Goal: Transaction & Acquisition: Purchase product/service

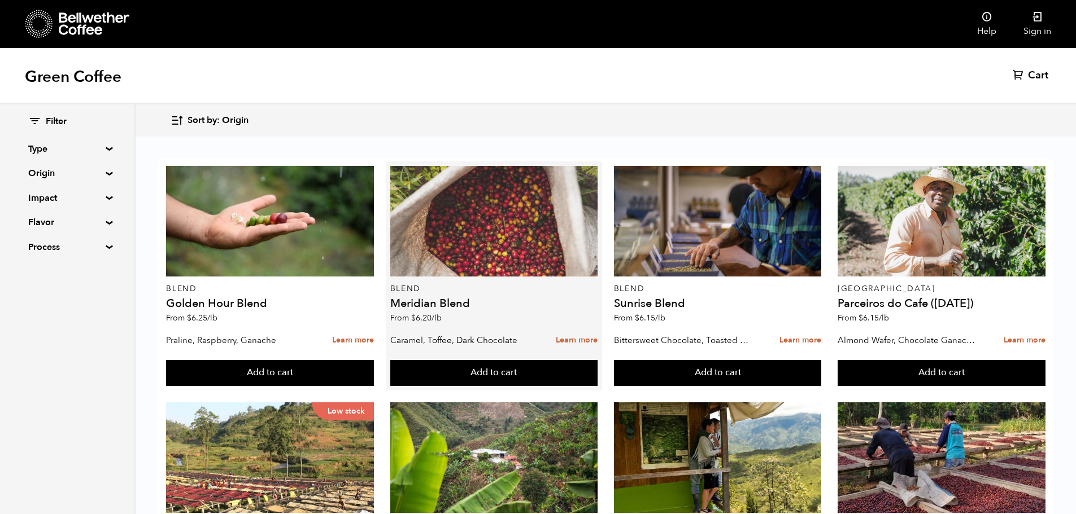
click at [490, 194] on div at bounding box center [494, 221] width 208 height 111
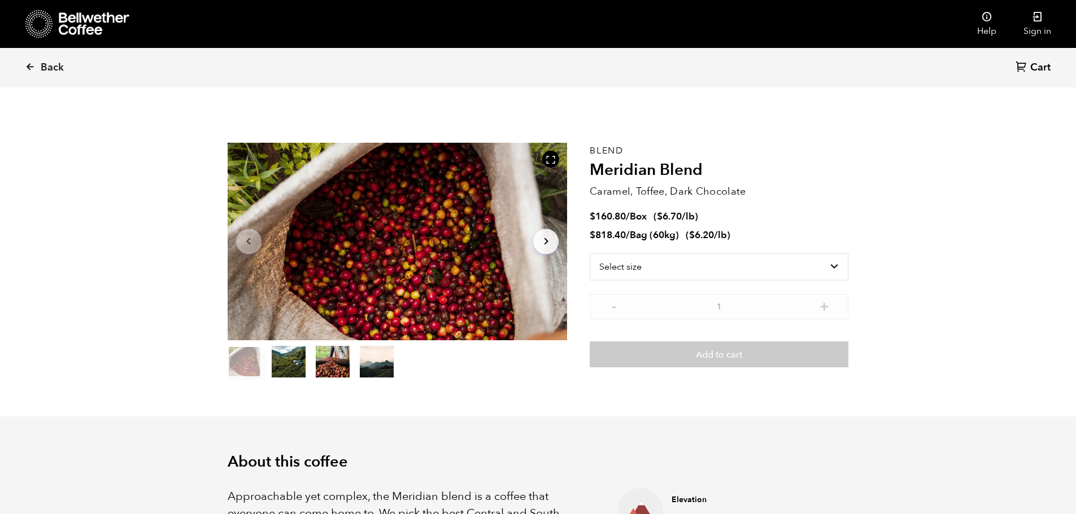
scroll to position [491, 601]
click at [838, 261] on select "Select size Bag (60kg) (132 lbs) Box (24 lbs)" at bounding box center [718, 266] width 259 height 27
select select "bag-3"
click at [589, 253] on select "Select size Bag (60kg) (132 lbs) Box (24 lbs)" at bounding box center [718, 266] width 259 height 27
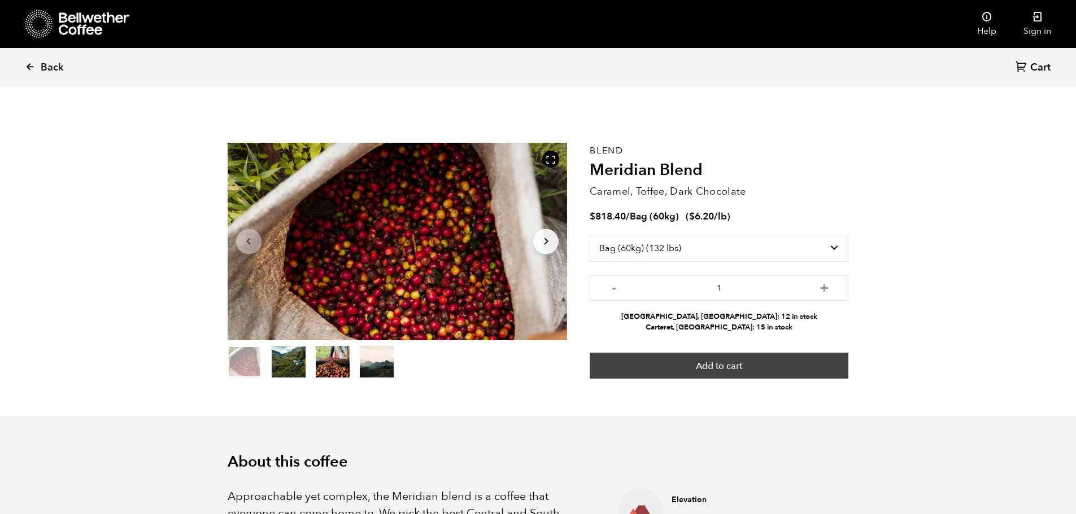
click at [690, 372] on button "Add to cart" at bounding box center [718, 366] width 259 height 26
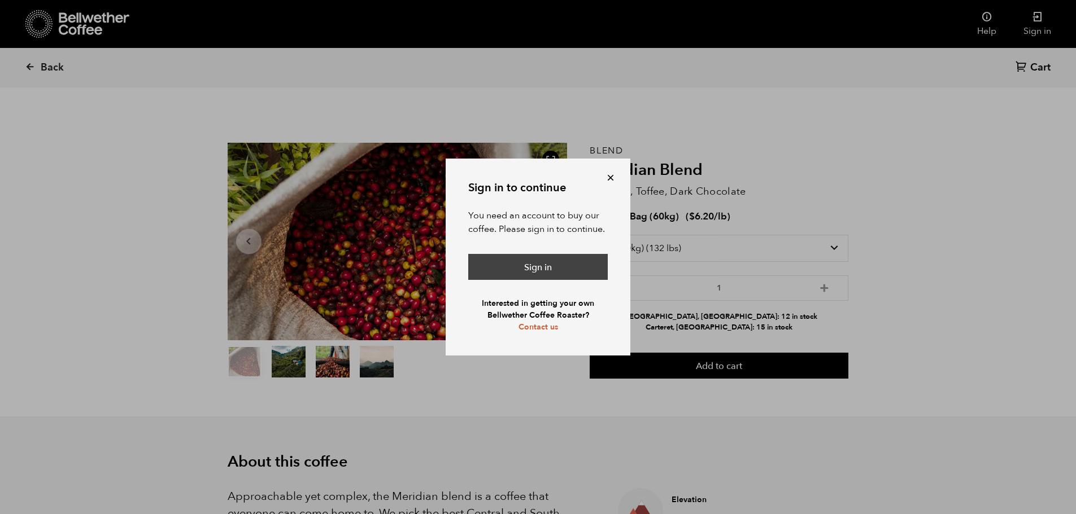
click at [550, 265] on link "Sign in" at bounding box center [537, 267] width 139 height 26
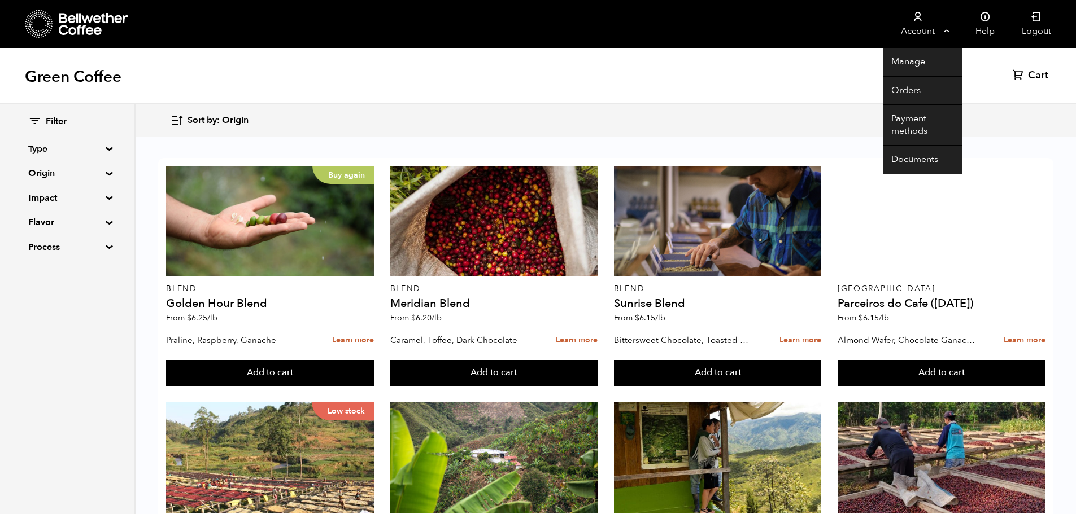
click at [928, 30] on link "Account" at bounding box center [916, 24] width 69 height 48
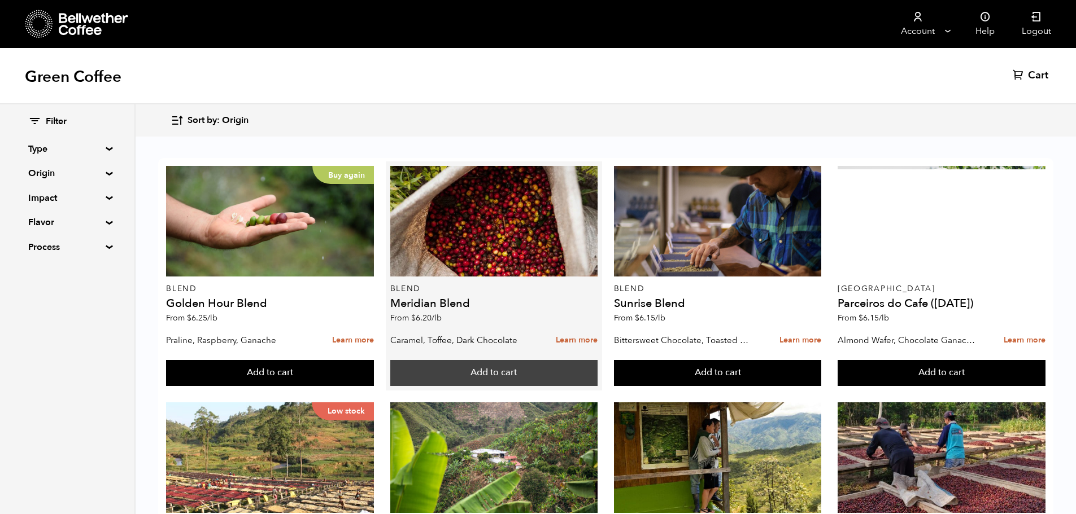
click at [374, 374] on button "Add to cart" at bounding box center [270, 373] width 208 height 26
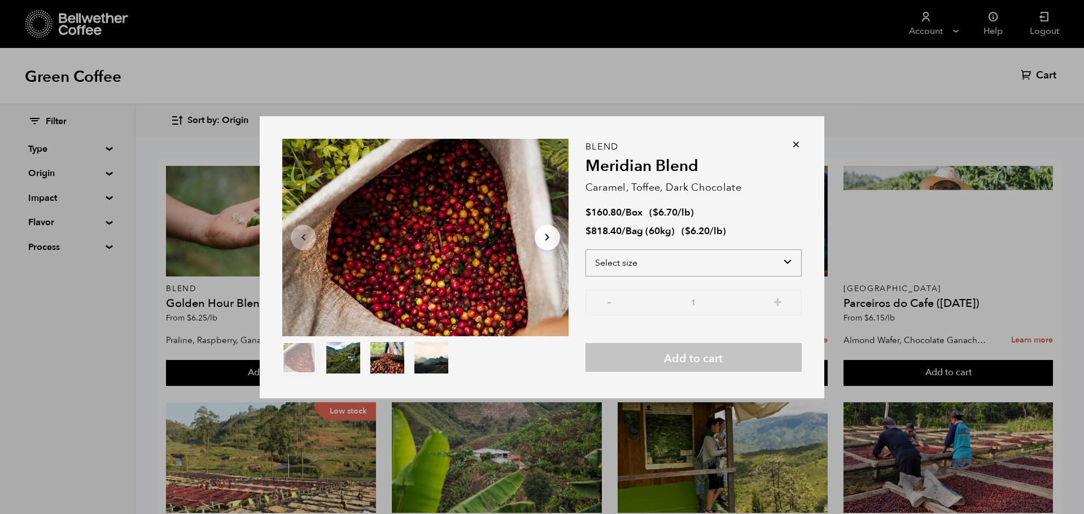
click at [736, 250] on select "Select size Bag (60kg) (132 lbs) Box (24 lbs)" at bounding box center [693, 263] width 216 height 27
select select "bag-3"
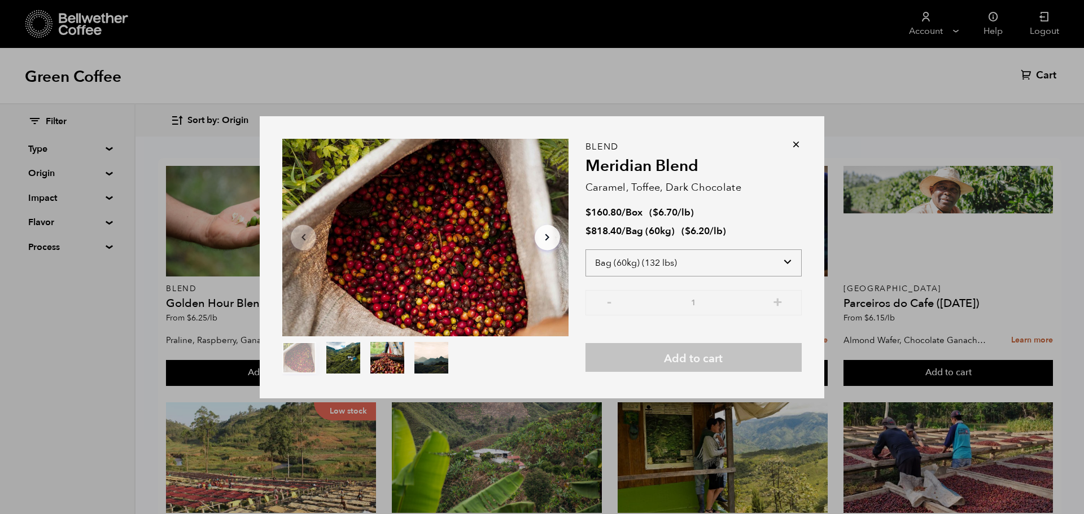
click at [585, 250] on select "Select size Bag (60kg) (132 lbs) Box (24 lbs)" at bounding box center [693, 263] width 216 height 27
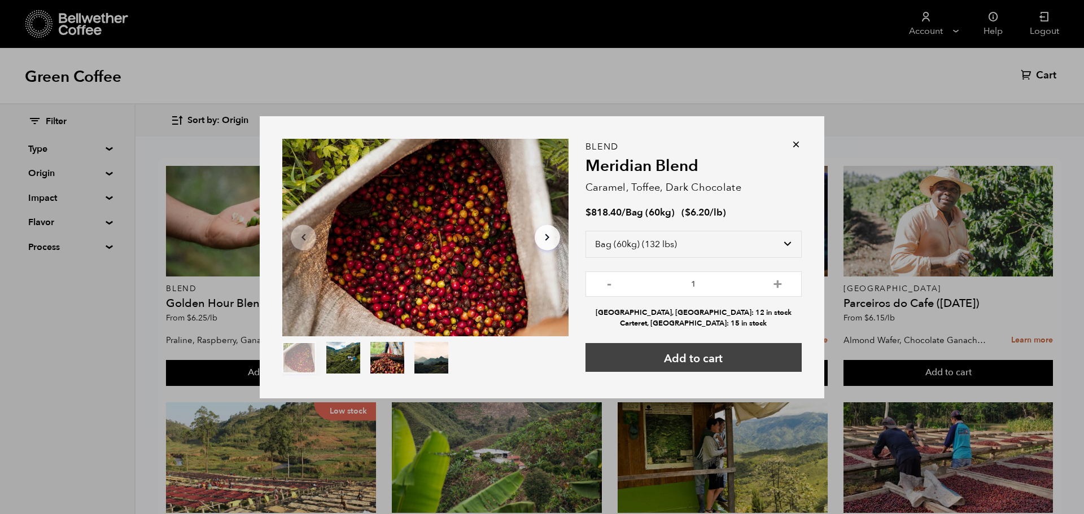
click at [745, 353] on button "Add to cart" at bounding box center [693, 357] width 216 height 29
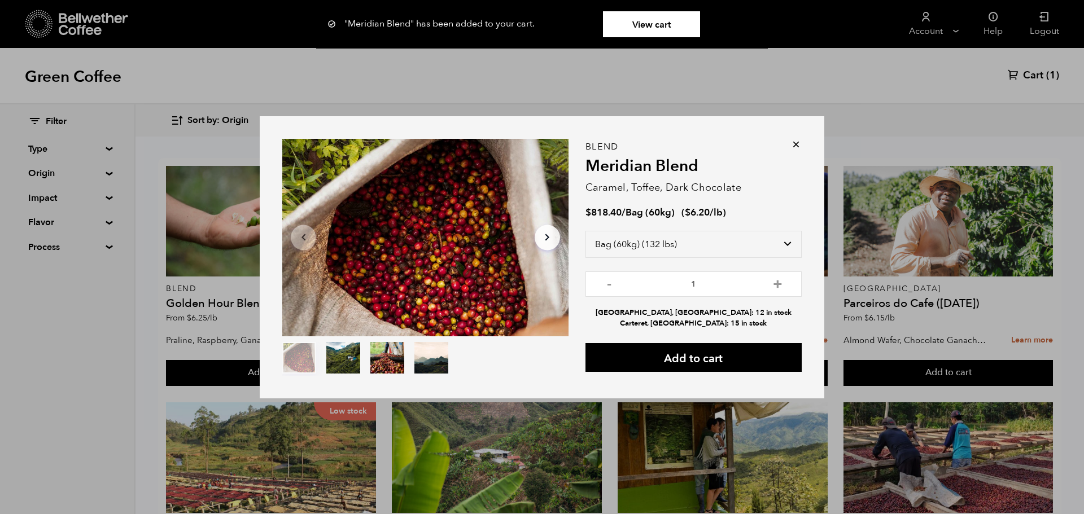
click at [798, 140] on icon at bounding box center [795, 144] width 11 height 11
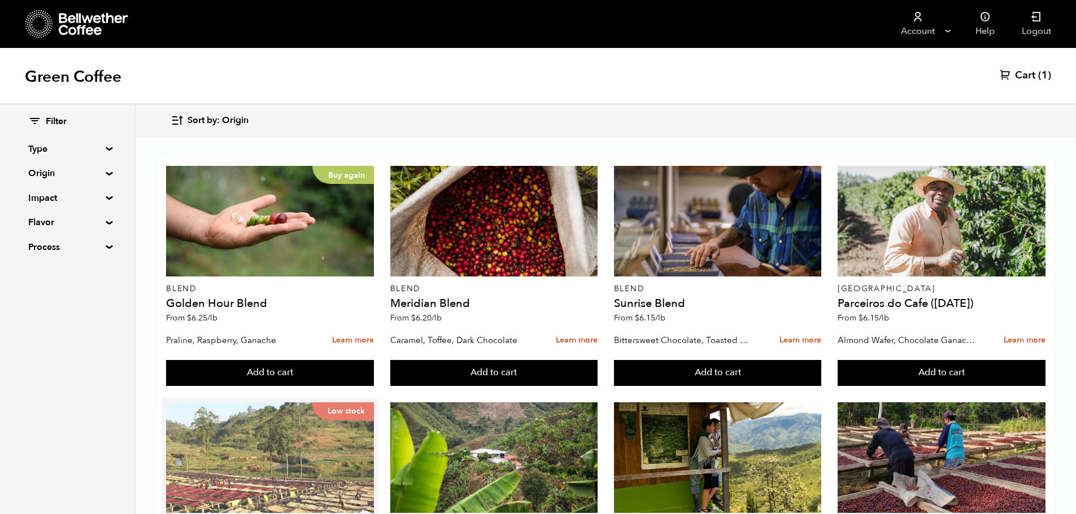
click at [268, 403] on div "Low stock" at bounding box center [270, 458] width 208 height 111
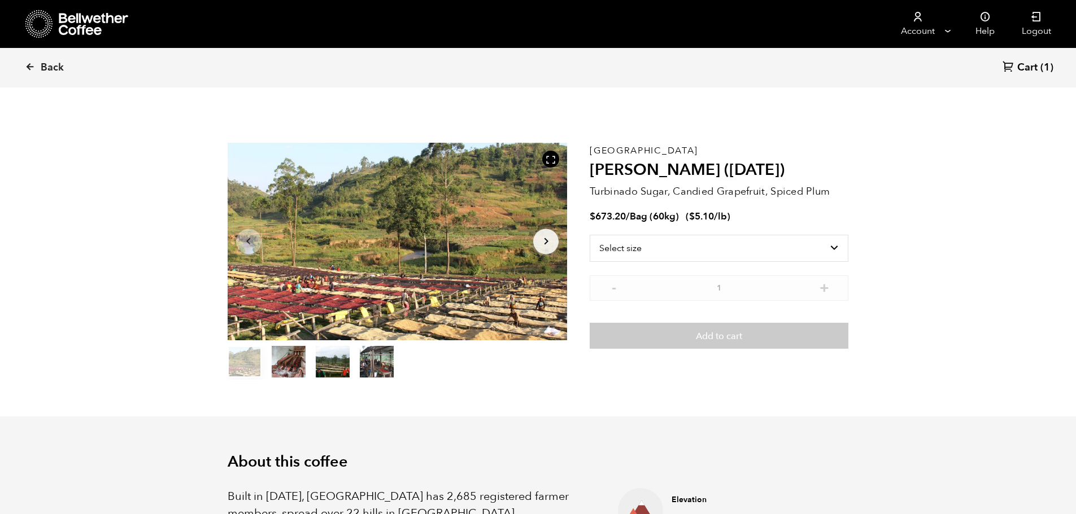
scroll to position [491, 601]
click at [797, 243] on select "Select size Bag (60kg) (132 lbs)" at bounding box center [718, 248] width 259 height 27
select select "bag-3"
click at [589, 235] on select "Select size Bag (60kg) (132 lbs)" at bounding box center [718, 248] width 259 height 27
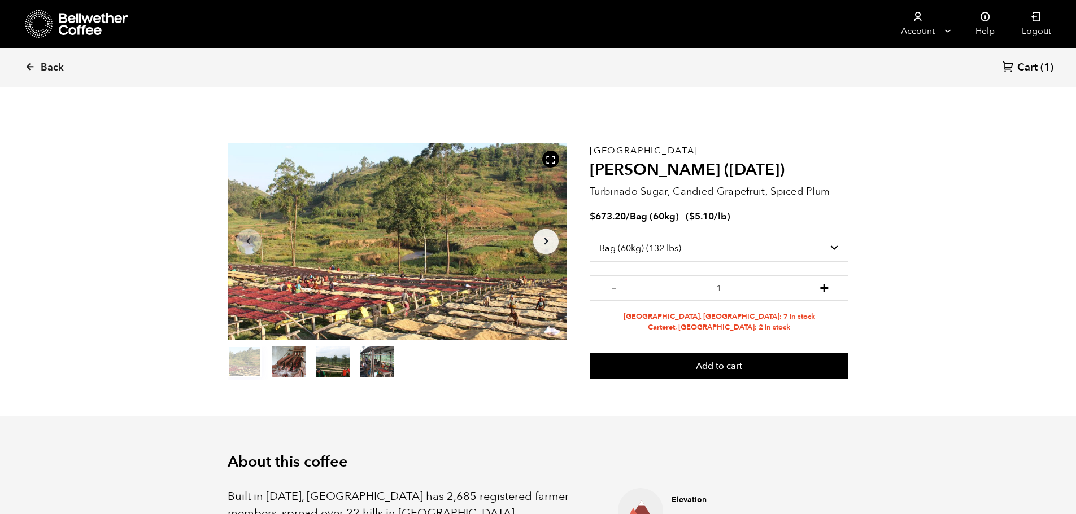
click at [826, 289] on button "+" at bounding box center [824, 286] width 14 height 11
click at [609, 287] on button "-" at bounding box center [613, 286] width 14 height 11
type input "1"
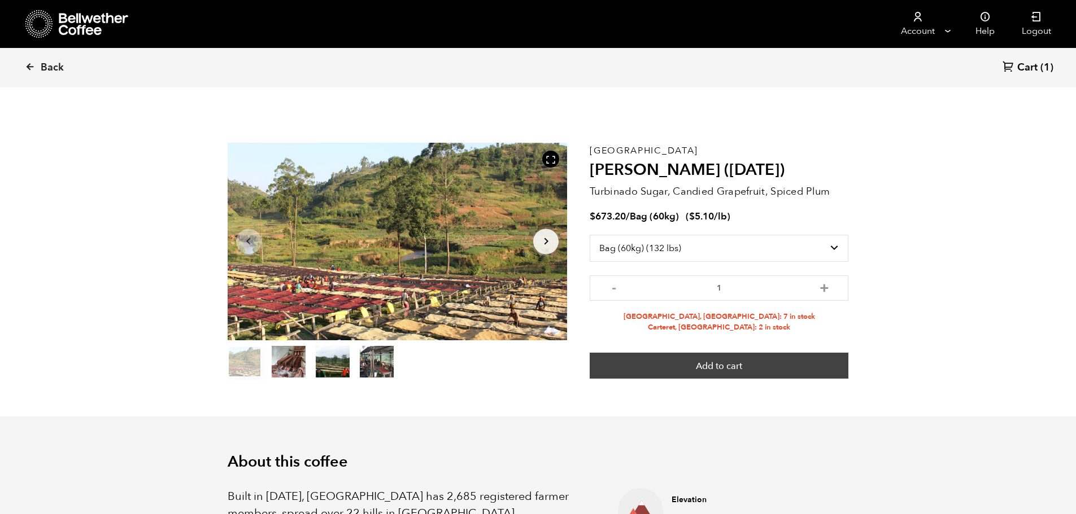
click at [751, 360] on button "Add to cart" at bounding box center [718, 366] width 259 height 26
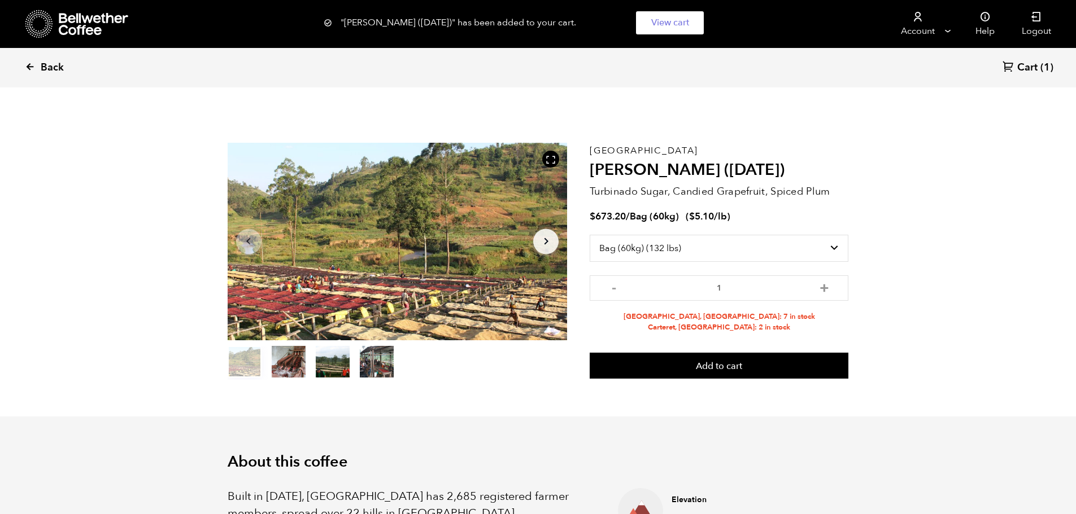
click at [31, 67] on icon at bounding box center [30, 67] width 10 height 10
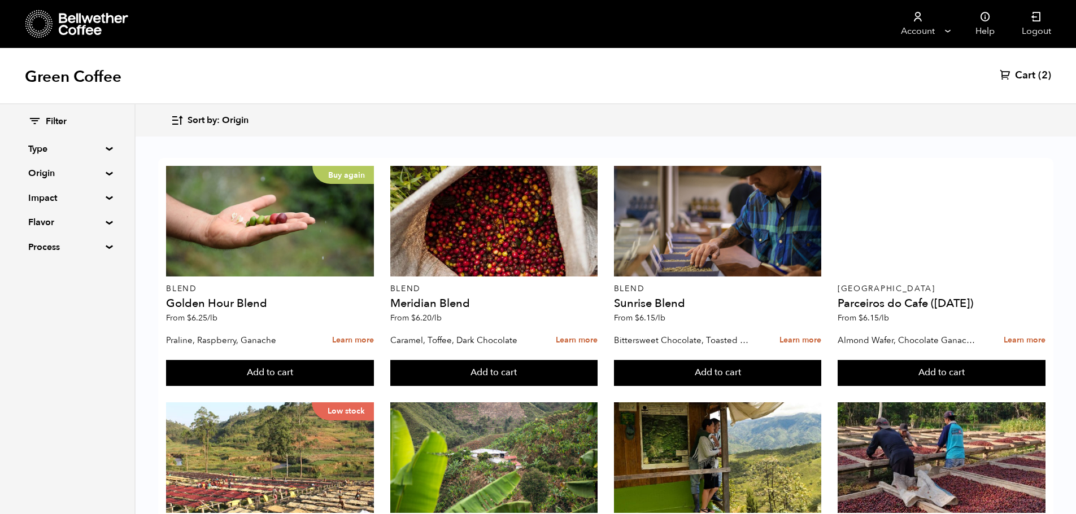
scroll to position [847, 0]
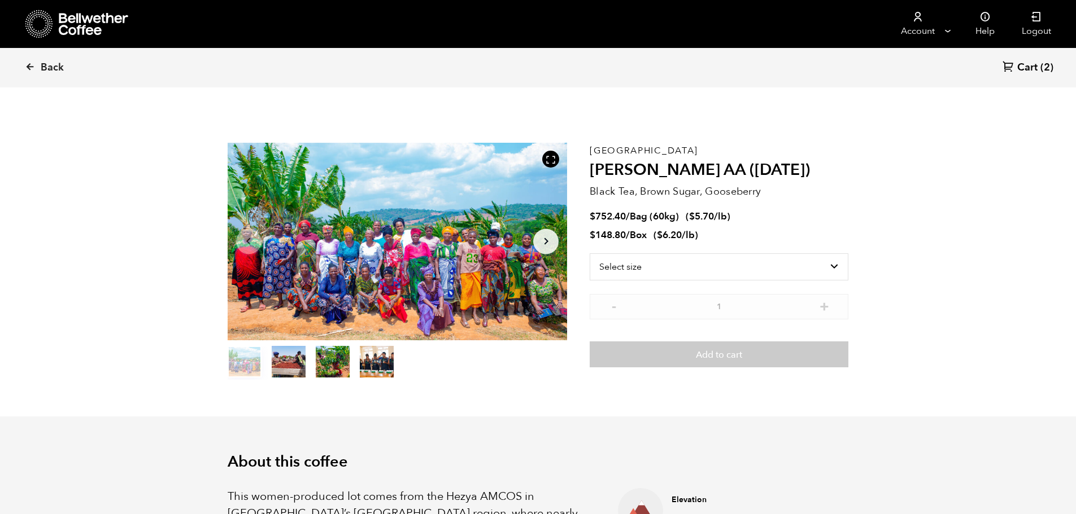
scroll to position [491, 601]
click at [698, 261] on select "Select size Bag (60kg) (132 lbs) Box (24 lbs)" at bounding box center [718, 266] width 259 height 27
select select "bag-3"
click at [589, 253] on select "Select size Bag (60kg) (132 lbs) Box (24 lbs)" at bounding box center [718, 266] width 259 height 27
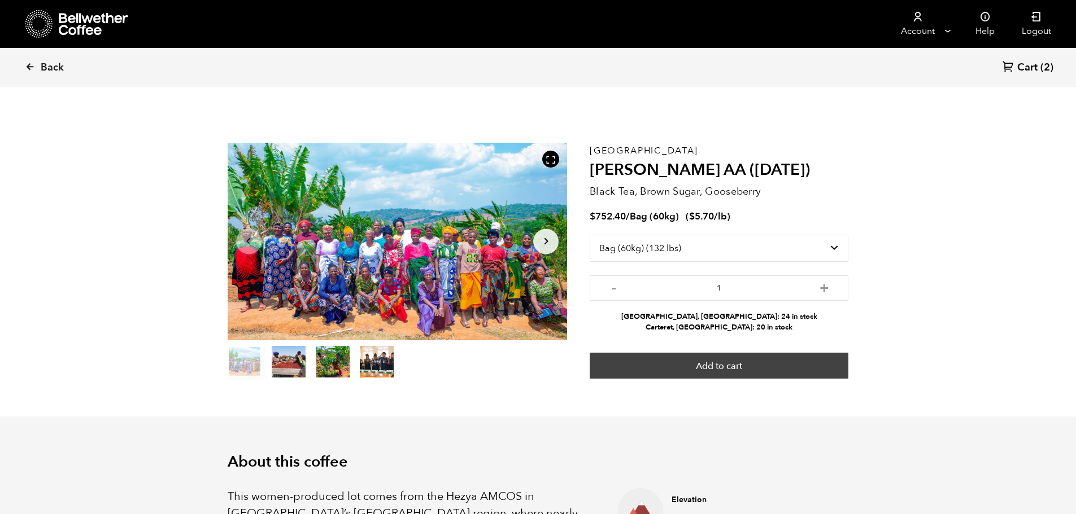
click at [733, 370] on button "Add to cart" at bounding box center [718, 366] width 259 height 26
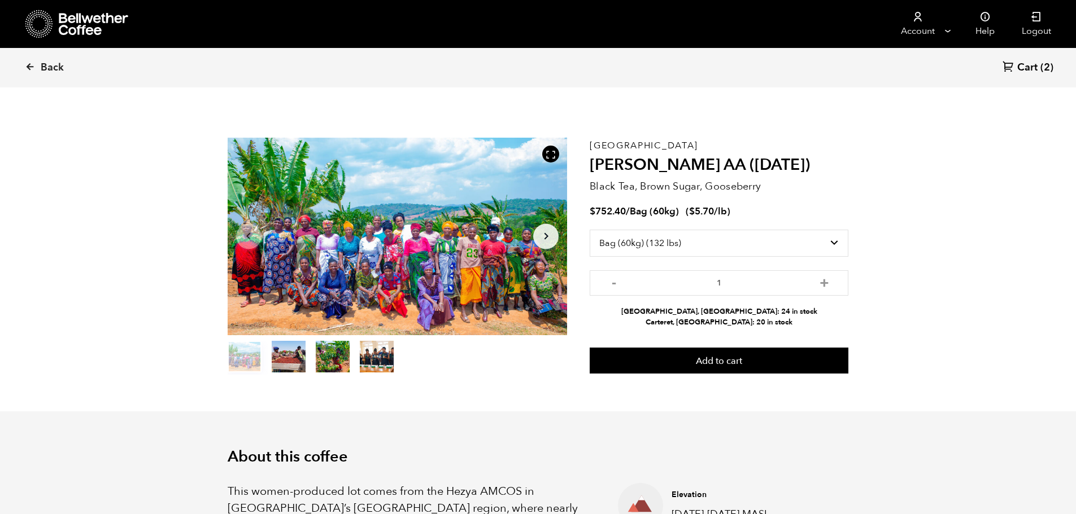
scroll to position [0, 0]
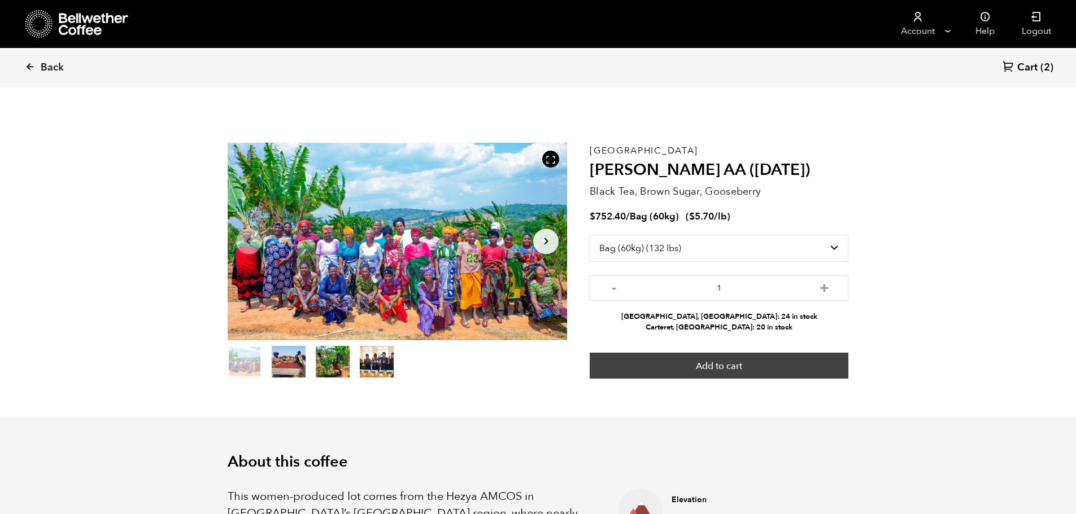
click at [749, 365] on button "Add to cart" at bounding box center [718, 366] width 259 height 26
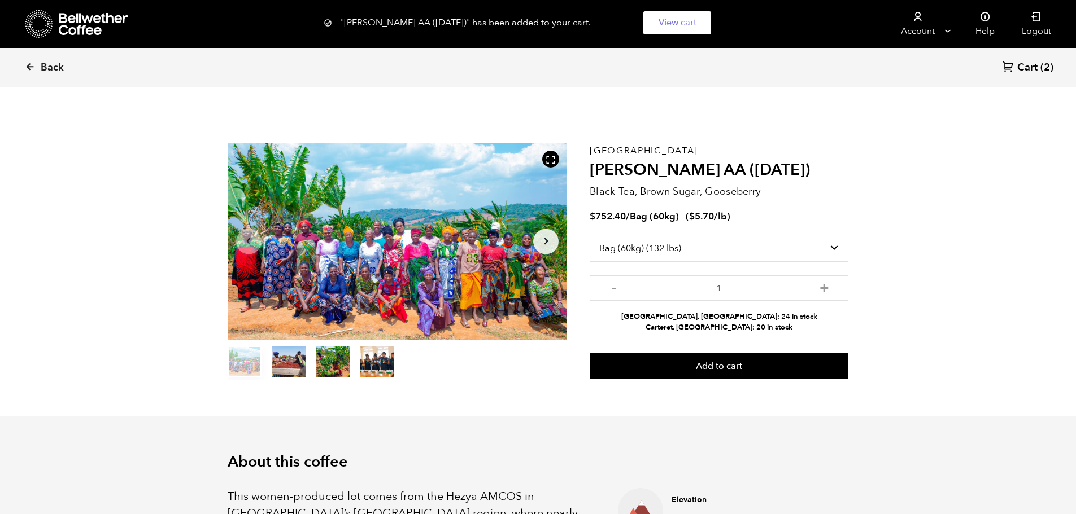
click at [1035, 65] on span "Cart" at bounding box center [1027, 68] width 20 height 14
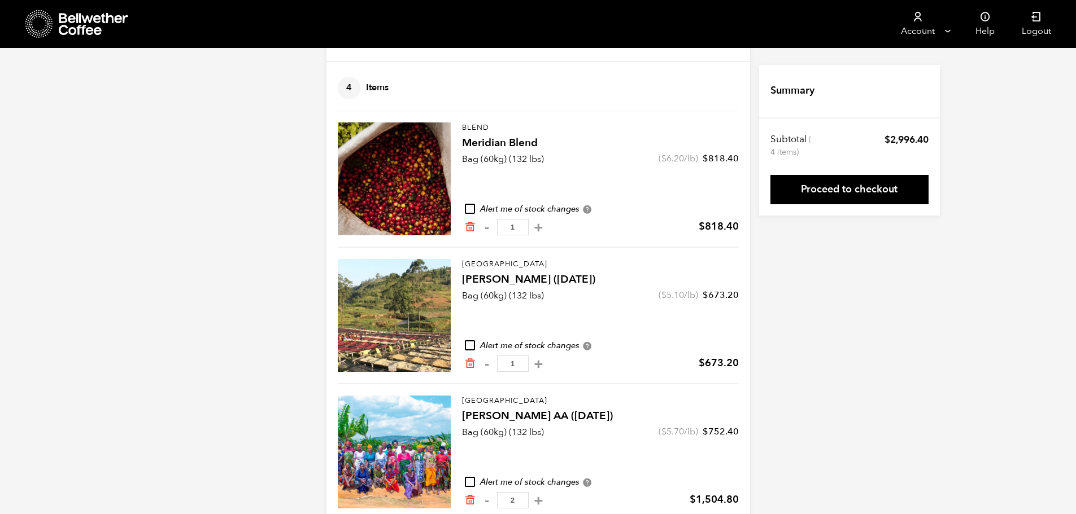
scroll to position [80, 0]
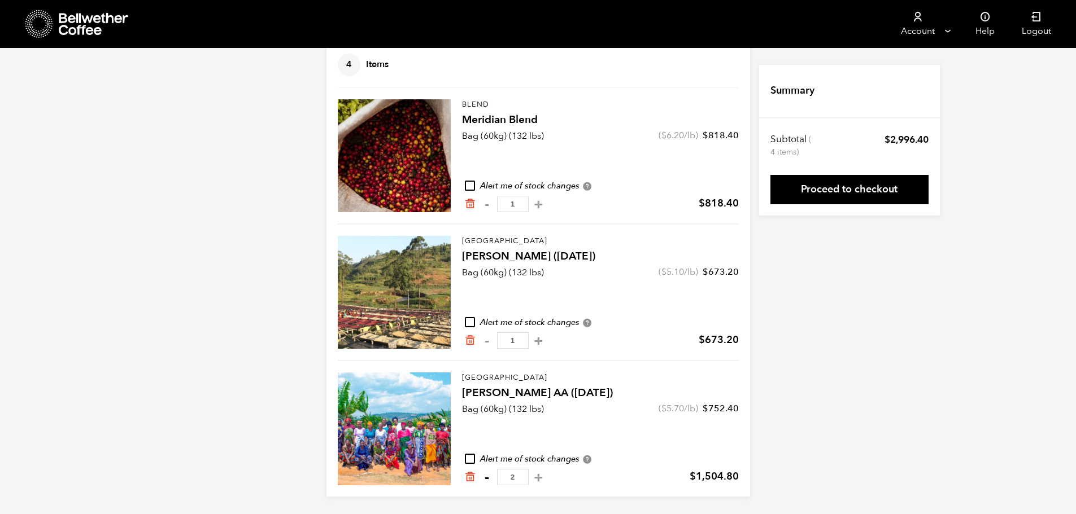
click at [487, 477] on button "-" at bounding box center [487, 477] width 14 height 11
type input "1"
click at [82, 28] on icon at bounding box center [94, 24] width 71 height 23
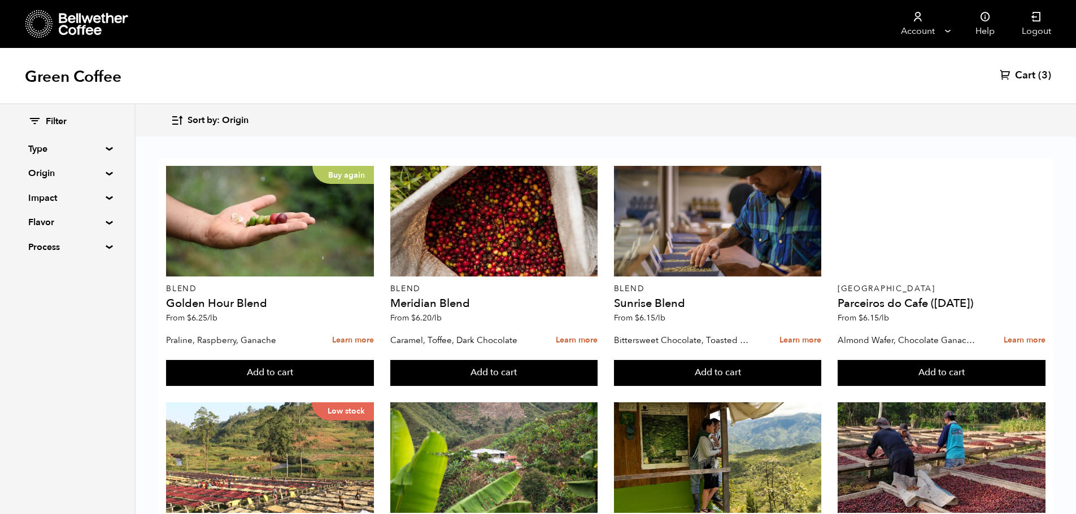
scroll to position [226, 0]
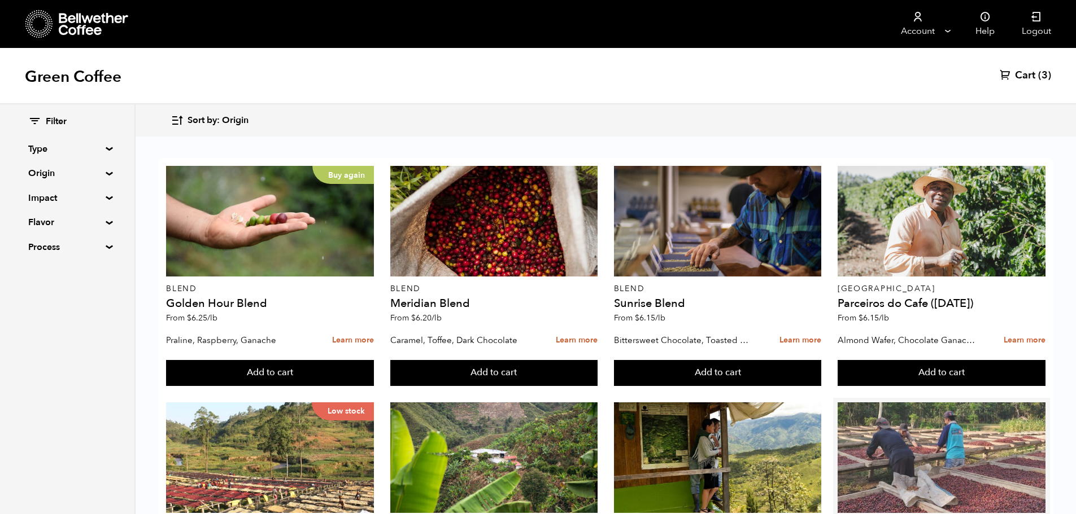
click at [958, 403] on div at bounding box center [941, 458] width 208 height 111
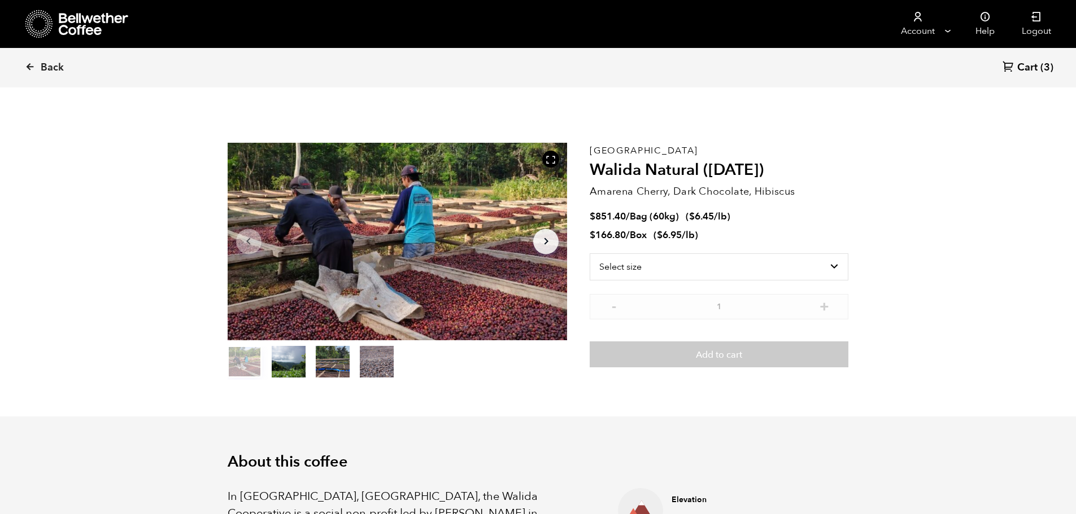
scroll to position [491, 601]
click at [646, 270] on select "Select size Bag (60kg) (132 lbs) Box (24 lbs)" at bounding box center [718, 266] width 259 height 27
select select "bag-3"
click at [589, 253] on select "Select size Bag (60kg) (132 lbs) Box (24 lbs)" at bounding box center [718, 266] width 259 height 27
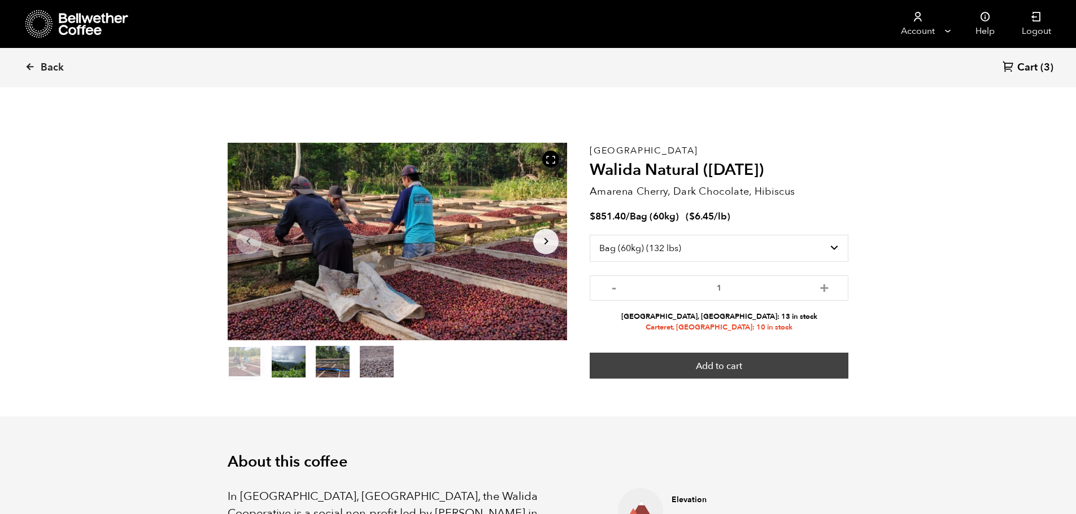
click at [762, 367] on button "Add to cart" at bounding box center [718, 366] width 259 height 26
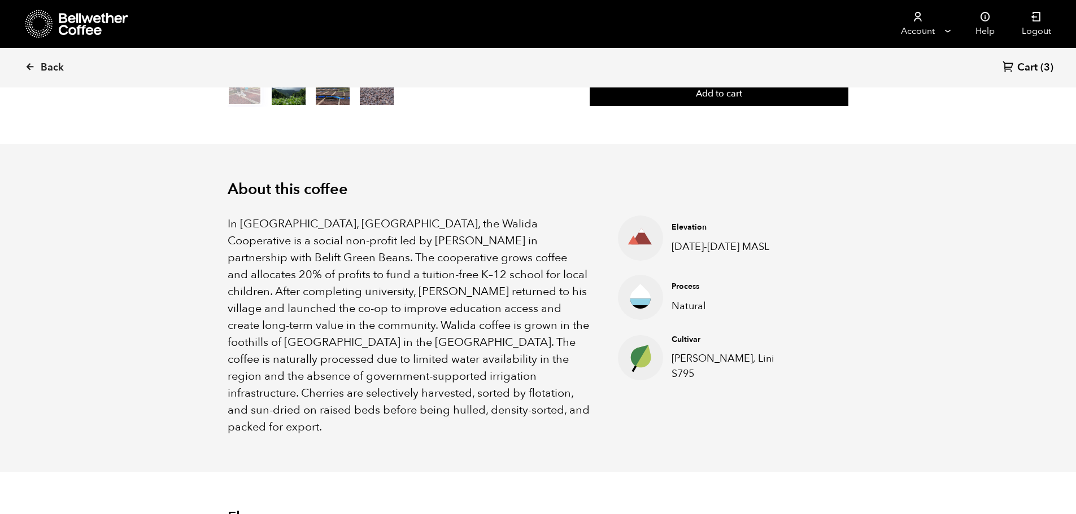
scroll to position [264, 0]
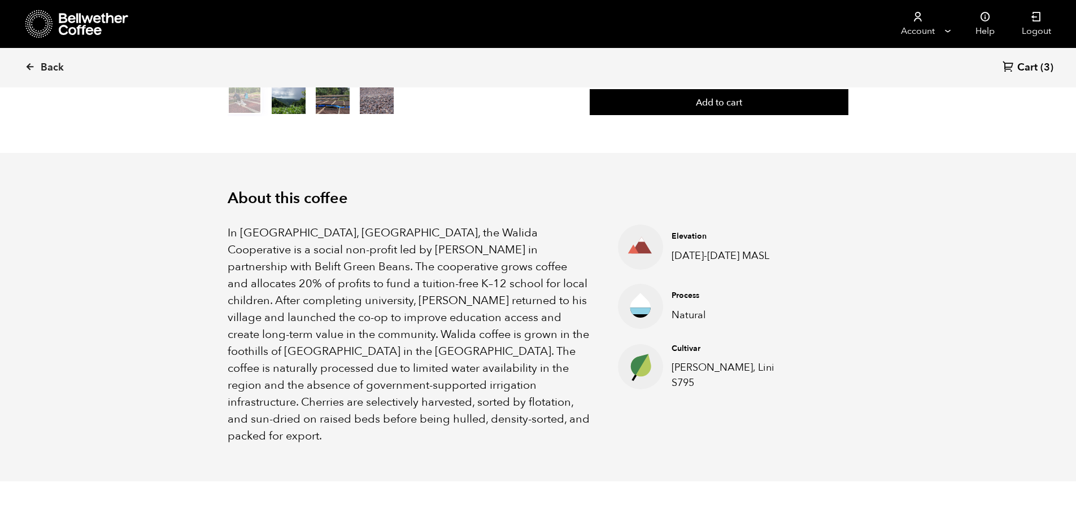
click at [1022, 65] on span "Cart" at bounding box center [1027, 68] width 20 height 14
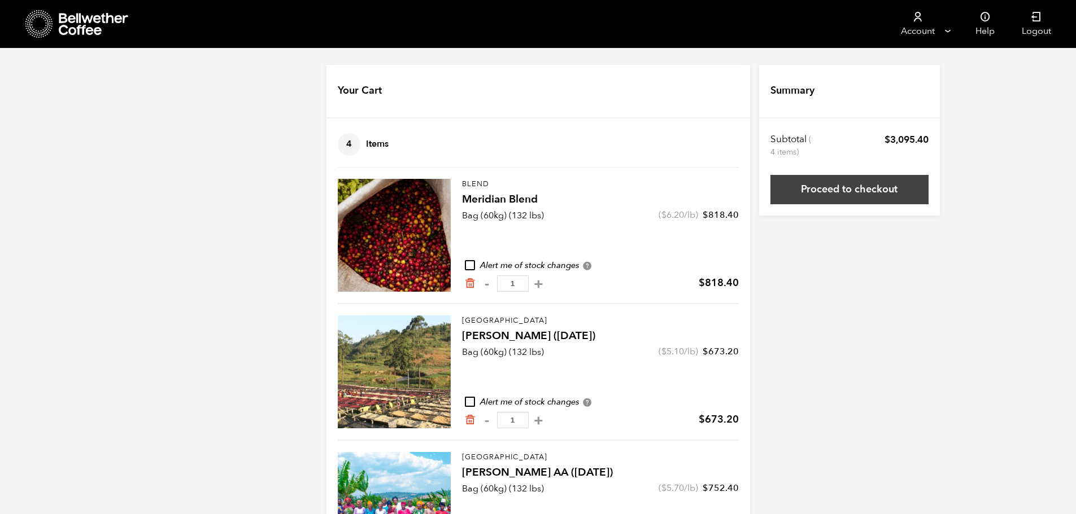
click at [865, 192] on link "Proceed to checkout" at bounding box center [849, 189] width 158 height 29
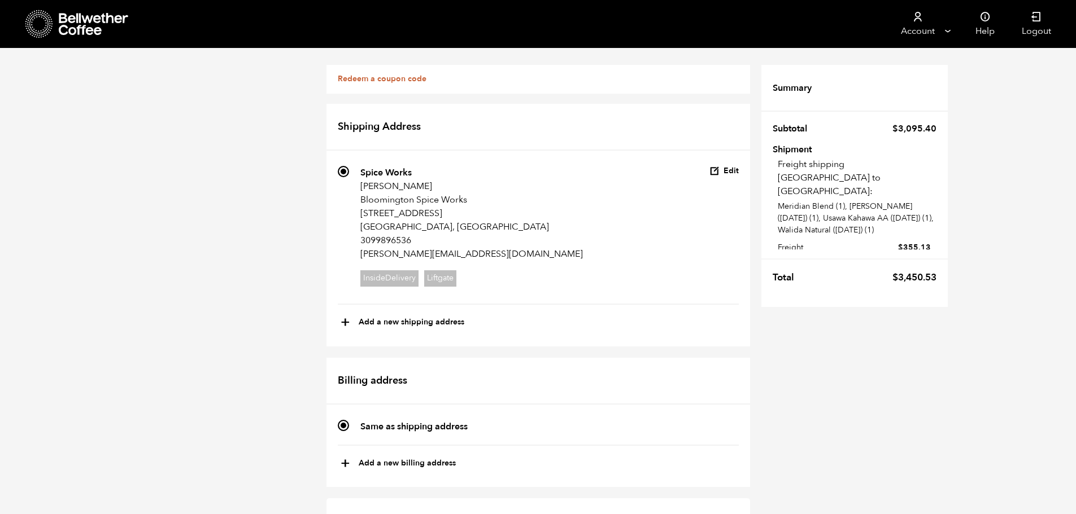
scroll to position [817, 0]
